Goal: Transaction & Acquisition: Download file/media

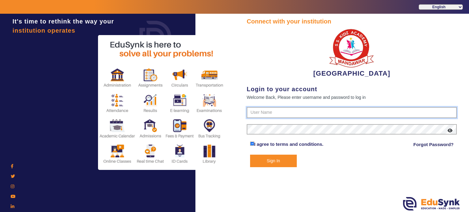
click at [269, 108] on input "text" at bounding box center [352, 112] width 210 height 11
type input "9928895959"
click at [250, 155] on button "Sign In" at bounding box center [273, 161] width 47 height 13
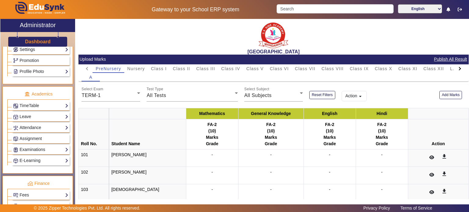
scroll to position [195, 0]
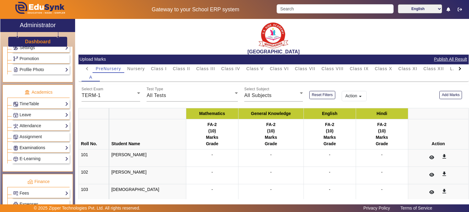
click at [39, 147] on link "Examinations" at bounding box center [40, 147] width 55 height 7
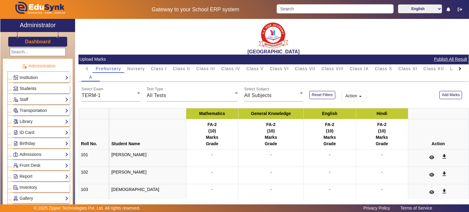
scroll to position [0, 0]
click at [35, 88] on span "Students" at bounding box center [28, 88] width 17 height 5
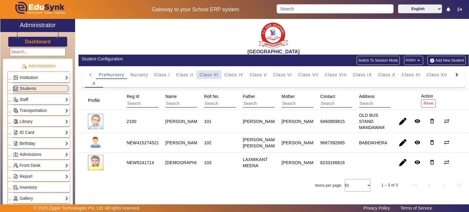
click at [216, 74] on span "Class III" at bounding box center [208, 75] width 19 height 4
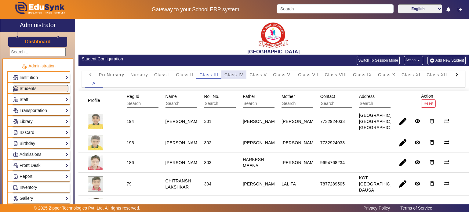
click at [235, 74] on span "Class IV" at bounding box center [233, 75] width 19 height 4
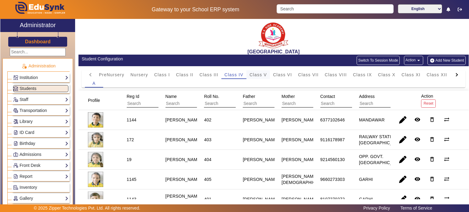
click at [259, 74] on span "Class V" at bounding box center [257, 75] width 17 height 4
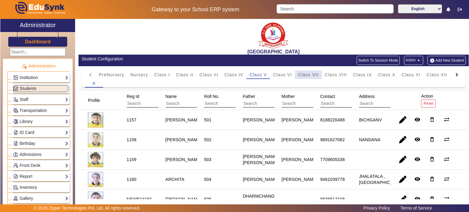
click at [311, 76] on span "Class VII" at bounding box center [308, 75] width 20 height 4
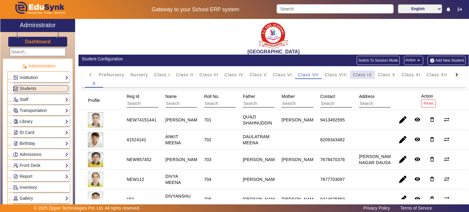
click at [369, 76] on span "Class IX" at bounding box center [362, 75] width 19 height 4
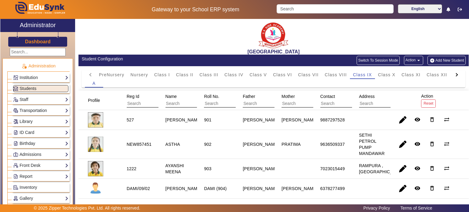
click at [410, 79] on div "A" at bounding box center [273, 83] width 377 height 9
click at [411, 76] on span "Class XI" at bounding box center [410, 75] width 19 height 4
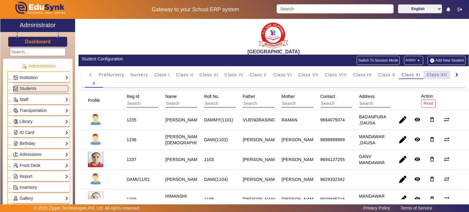
click at [439, 73] on span "Class XII" at bounding box center [436, 75] width 20 height 4
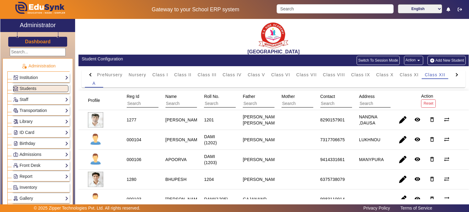
click at [452, 76] on div at bounding box center [456, 75] width 11 height 9
click at [420, 77] on span "L.K.G." at bounding box center [416, 75] width 14 height 4
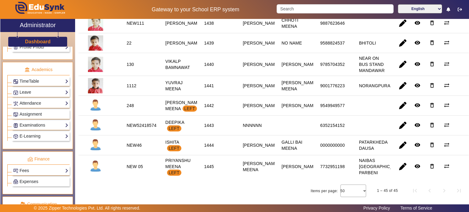
scroll to position [218, 0]
click at [41, 121] on link "Examinations" at bounding box center [40, 124] width 55 height 7
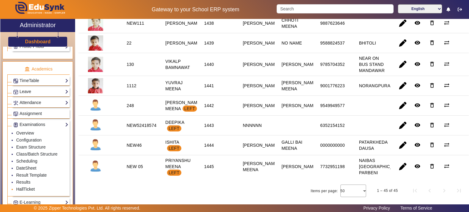
click at [29, 187] on link "HallTicket" at bounding box center [25, 189] width 19 height 5
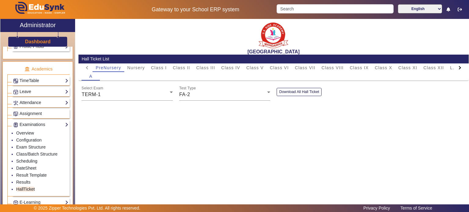
click at [331, 74] on div "A" at bounding box center [274, 76] width 384 height 9
click at [448, 68] on div "L.K.G." at bounding box center [457, 67] width 20 height 9
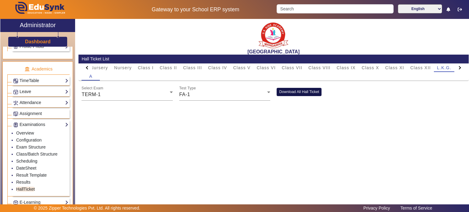
click at [299, 92] on button "Download All Hall Ticket" at bounding box center [299, 92] width 45 height 8
click at [188, 66] on span "Class III" at bounding box center [192, 68] width 19 height 4
click at [284, 88] on button "Download All Hall Ticket" at bounding box center [299, 92] width 45 height 8
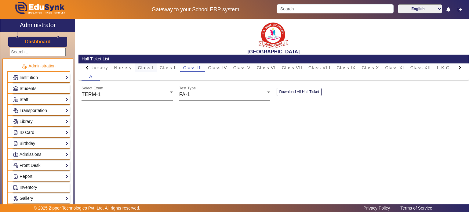
scroll to position [218, 0]
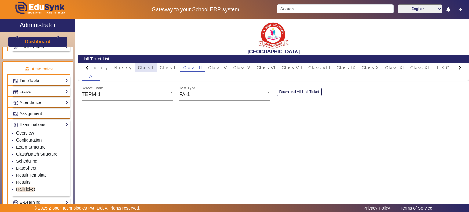
click at [147, 69] on span "Class I" at bounding box center [146, 68] width 16 height 4
click at [299, 90] on button "Download All Hall Ticket" at bounding box center [299, 92] width 45 height 8
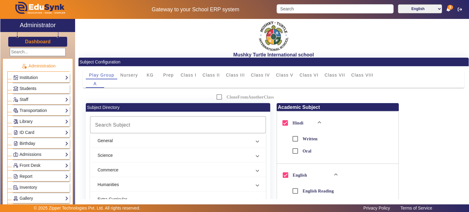
click at [37, 89] on link "Students" at bounding box center [40, 88] width 55 height 7
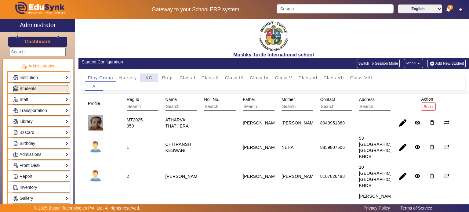
click at [151, 78] on span "KG" at bounding box center [149, 78] width 7 height 4
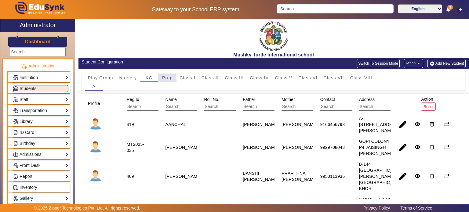
click at [166, 79] on span "Prep" at bounding box center [167, 78] width 11 height 4
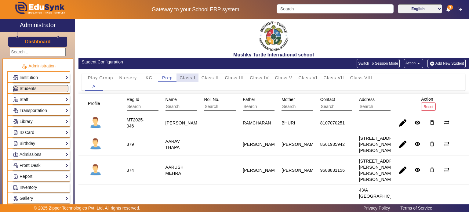
click at [190, 80] on span "Class I" at bounding box center [188, 78] width 16 height 9
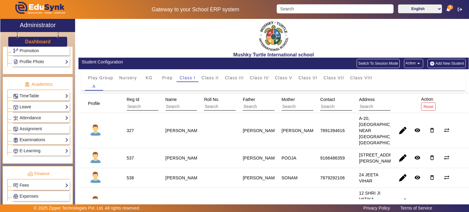
scroll to position [204, 0]
click at [50, 136] on link "Examinations" at bounding box center [40, 139] width 55 height 7
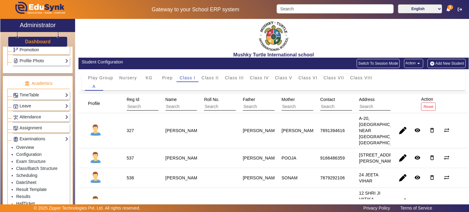
click at [29, 201] on link "HallTicket" at bounding box center [25, 203] width 19 height 5
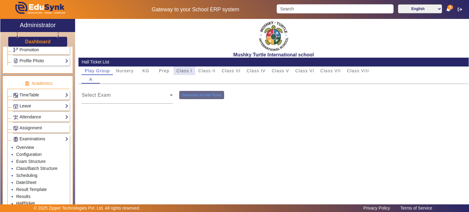
click at [182, 69] on span "Class I" at bounding box center [184, 71] width 16 height 4
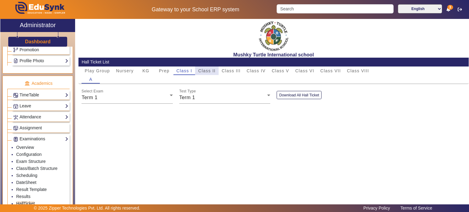
click at [207, 69] on span "Class II" at bounding box center [206, 71] width 17 height 4
click at [147, 70] on span "KG" at bounding box center [145, 71] width 7 height 4
click at [211, 70] on span "Class II" at bounding box center [206, 71] width 17 height 4
click at [235, 71] on span "Class III" at bounding box center [231, 71] width 19 height 4
click at [215, 72] on span "Class II" at bounding box center [206, 71] width 17 height 4
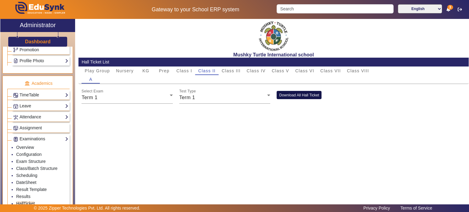
click at [277, 91] on button "Download All Hall Ticket" at bounding box center [299, 95] width 45 height 8
click at [177, 72] on span "Class I" at bounding box center [184, 71] width 16 height 4
click at [276, 94] on div "Download All Hall Ticket" at bounding box center [323, 97] width 98 height 13
click at [282, 94] on button "Download All Hall Ticket" at bounding box center [299, 95] width 45 height 8
click at [140, 68] on div "KG" at bounding box center [146, 71] width 18 height 9
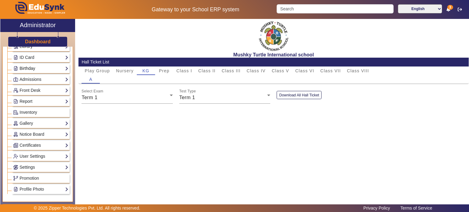
scroll to position [72, 0]
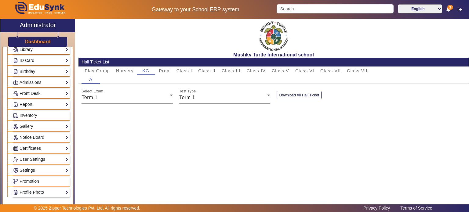
click at [42, 44] on h3 "Dashboard" at bounding box center [38, 42] width 26 height 6
